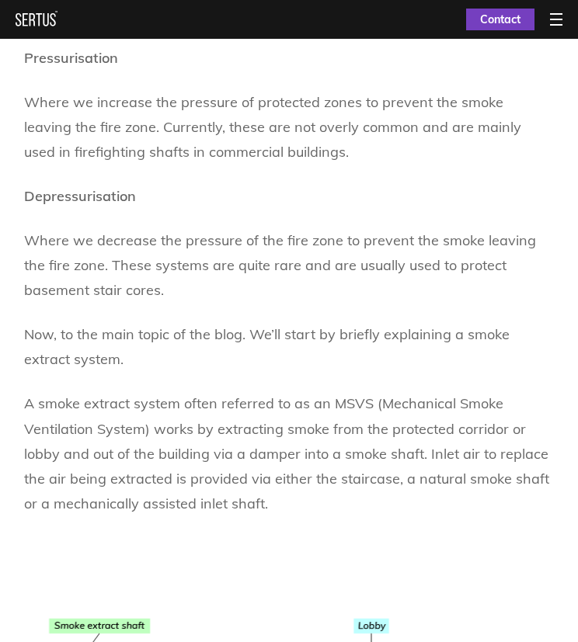
scroll to position [1093, 0]
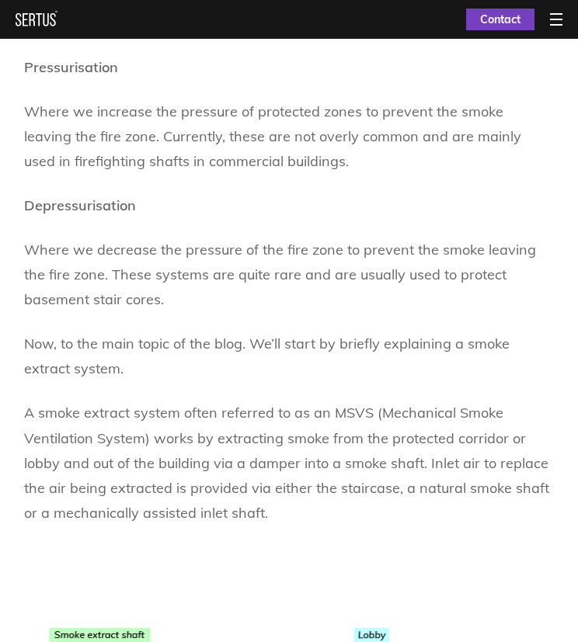
click at [245, 337] on p "Now, to the main topic of the blog. We’ll start by briefly explaining a smoke e…" at bounding box center [289, 357] width 530 height 50
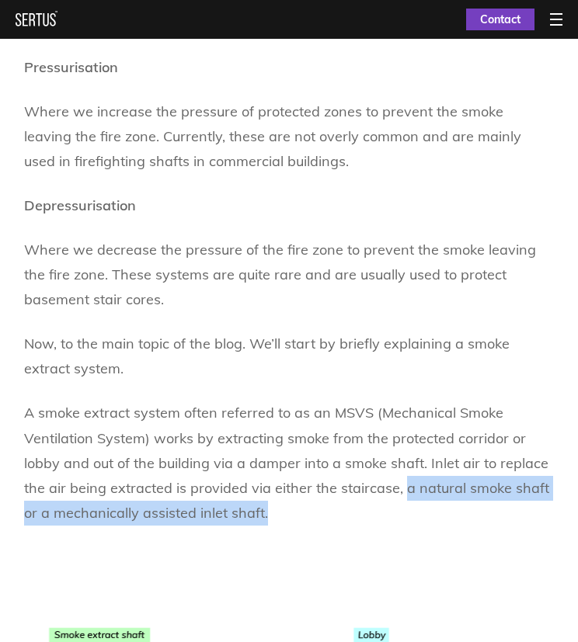
drag, startPoint x: 402, startPoint y: 485, endPoint x: 273, endPoint y: 517, distance: 132.8
click at [273, 517] on p "A smoke extract system often referred to as an MSVS (Mechanical Smoke Ventilati…" at bounding box center [289, 463] width 530 height 124
copy p "a natural smoke shaft or a mechanically assisted inlet shaft."
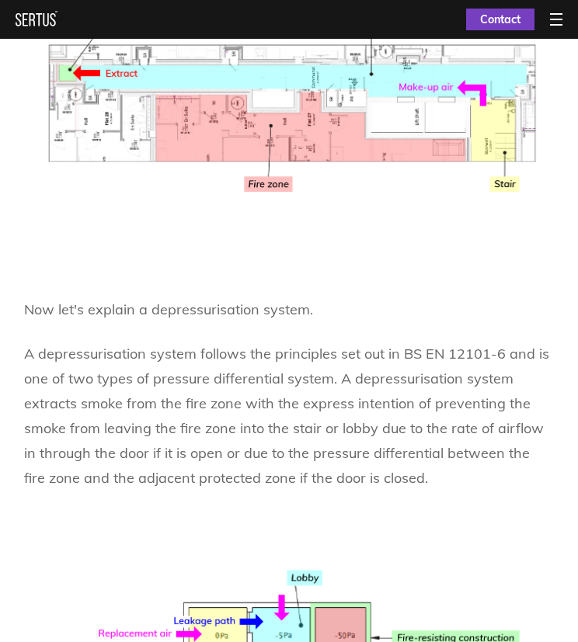
scroll to position [2005, 0]
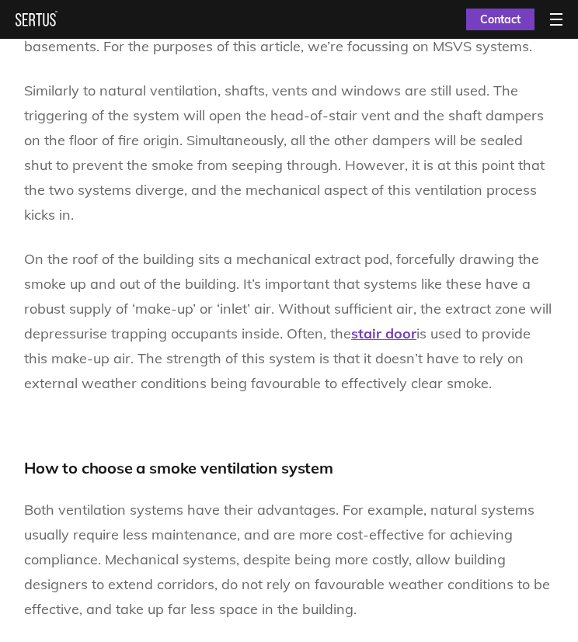
scroll to position [2205, 0]
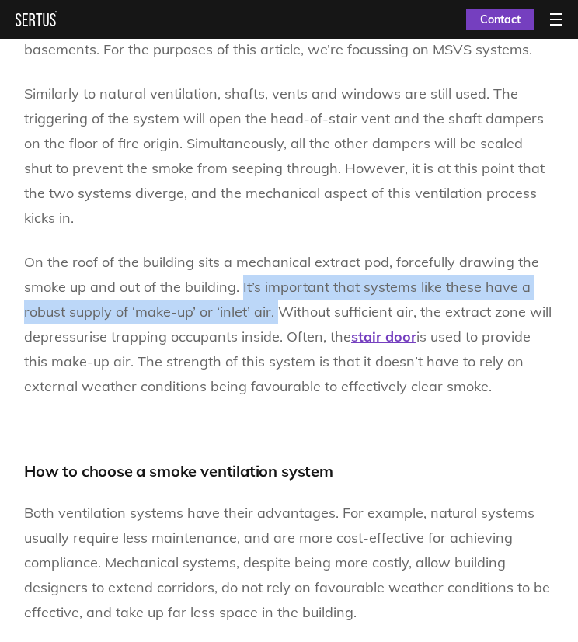
drag, startPoint x: 274, startPoint y: 287, endPoint x: 241, endPoint y: 263, distance: 40.7
click at [241, 263] on span "On the roof of the building sits a mechanical extract pod, forcefully drawing t…" at bounding box center [287, 299] width 527 height 92
copy span "It’s important that systems like these have a robust supply of ‘make-up’ or ‘in…"
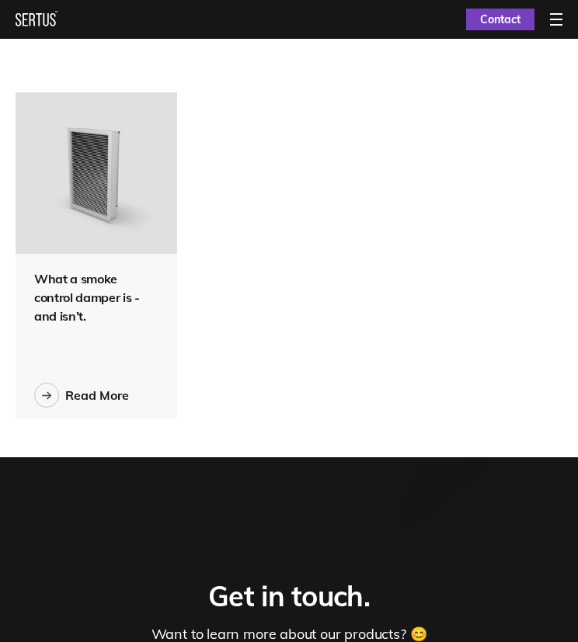
scroll to position [3806, 0]
